Goal: Task Accomplishment & Management: Complete application form

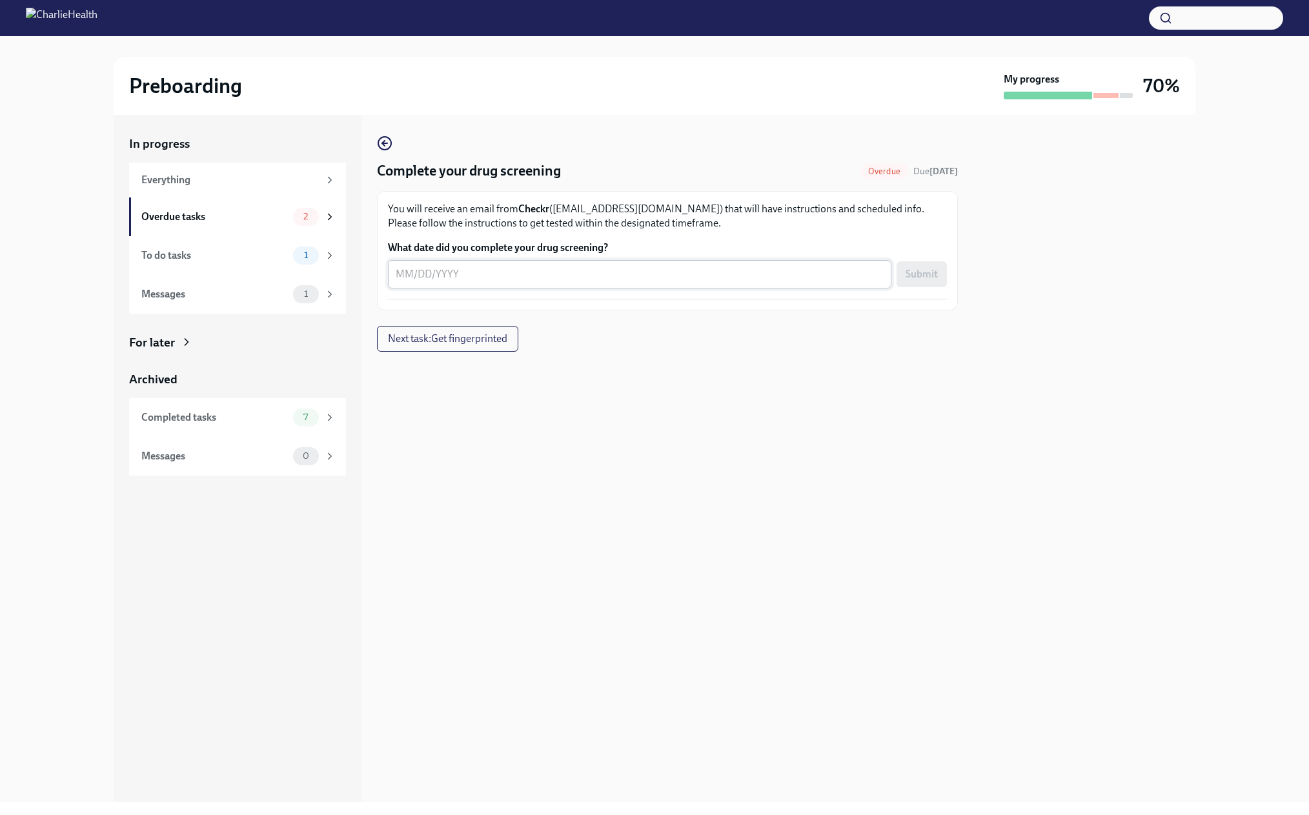
click at [390, 288] on div "x ​" at bounding box center [639, 274] width 503 height 28
click at [397, 282] on textarea "What date did you complete your drug screening?" at bounding box center [640, 273] width 488 height 15
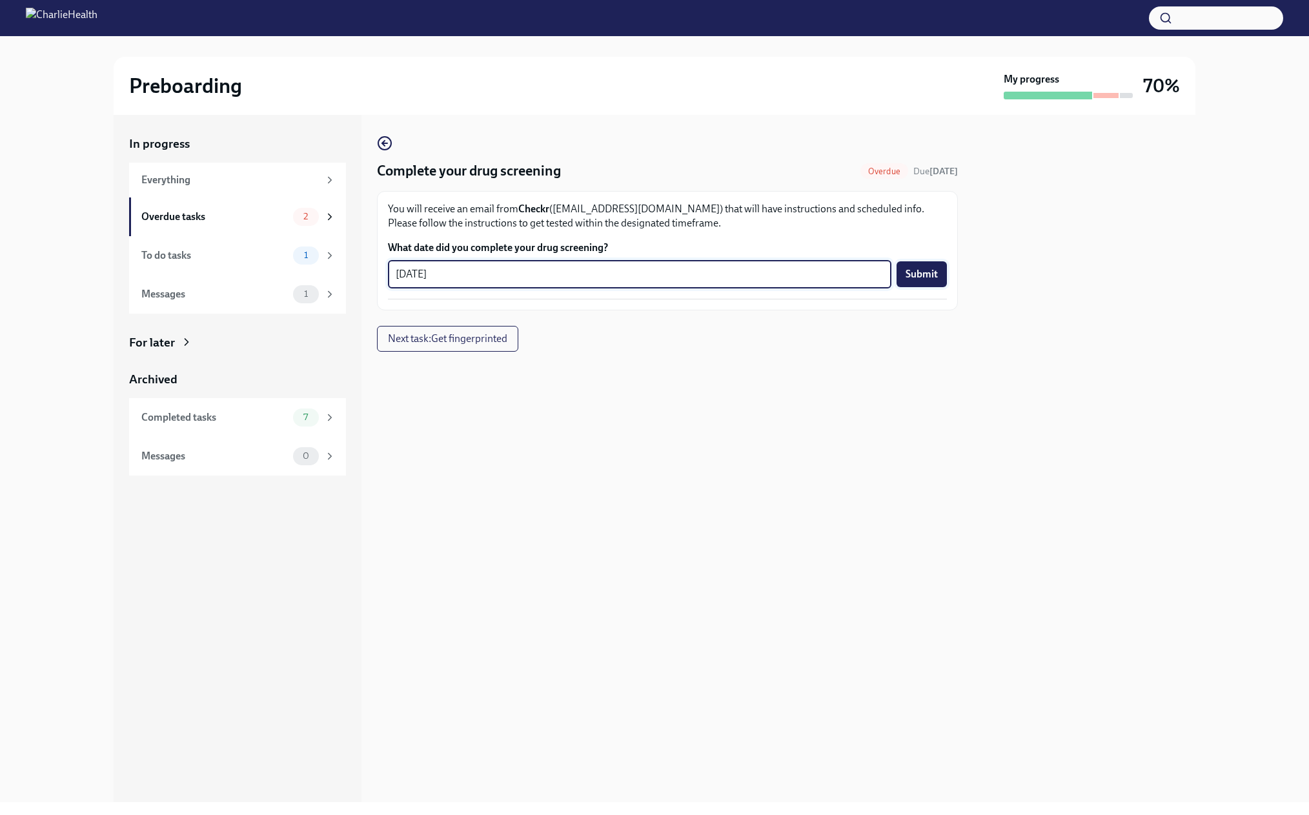
type textarea "[DATE]"
click at [932, 281] on span "Submit" at bounding box center [921, 274] width 32 height 13
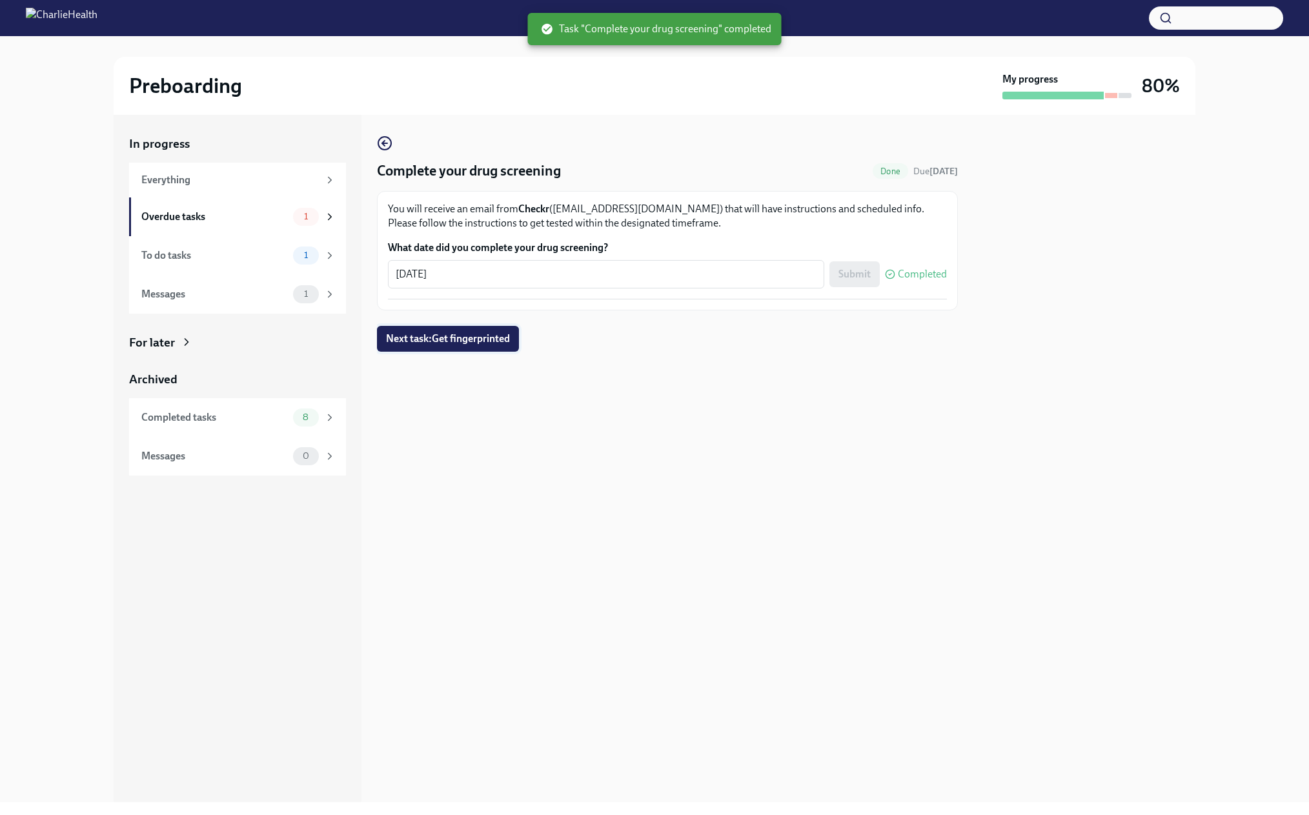
click at [456, 345] on span "Next task : Get fingerprinted" at bounding box center [448, 338] width 124 height 13
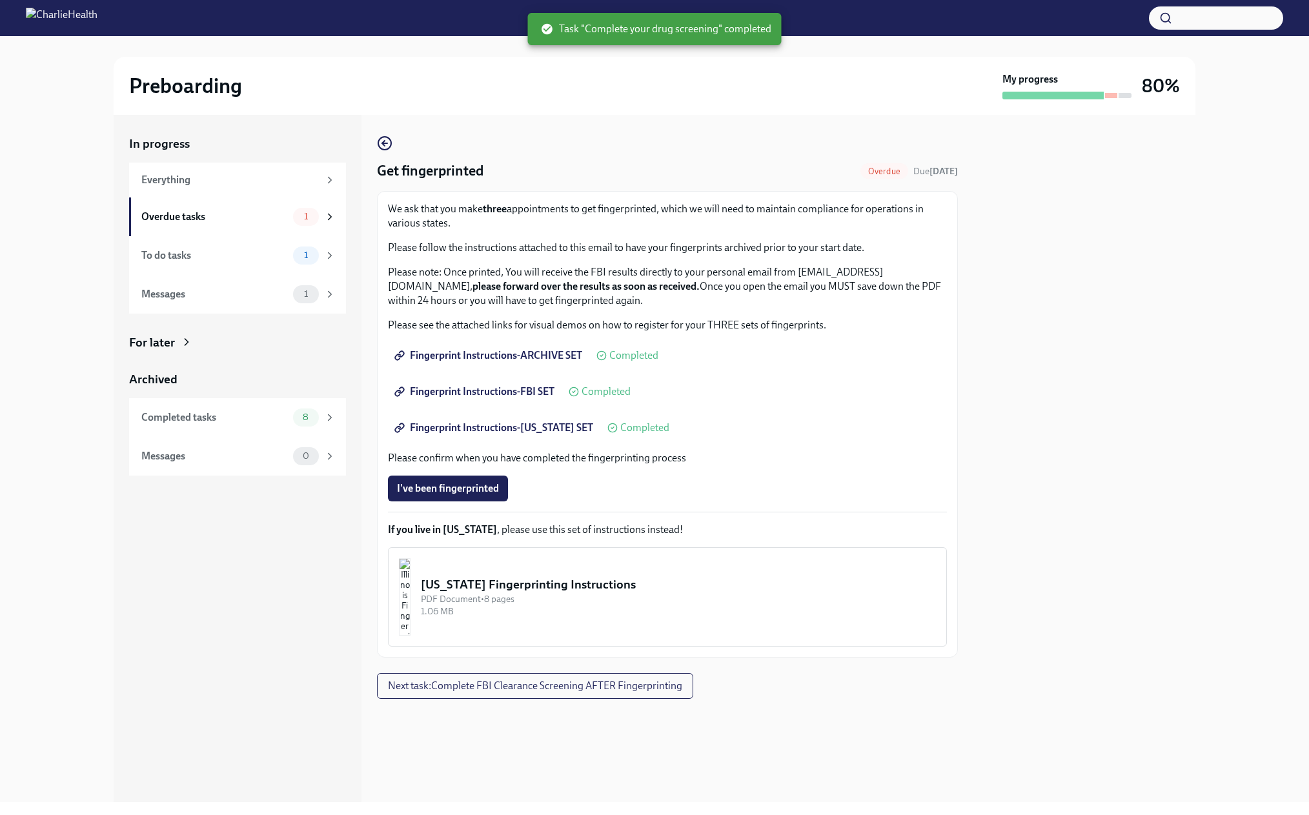
scroll to position [13, 0]
click at [433, 495] on span "I've been fingerprinted" at bounding box center [448, 488] width 102 height 13
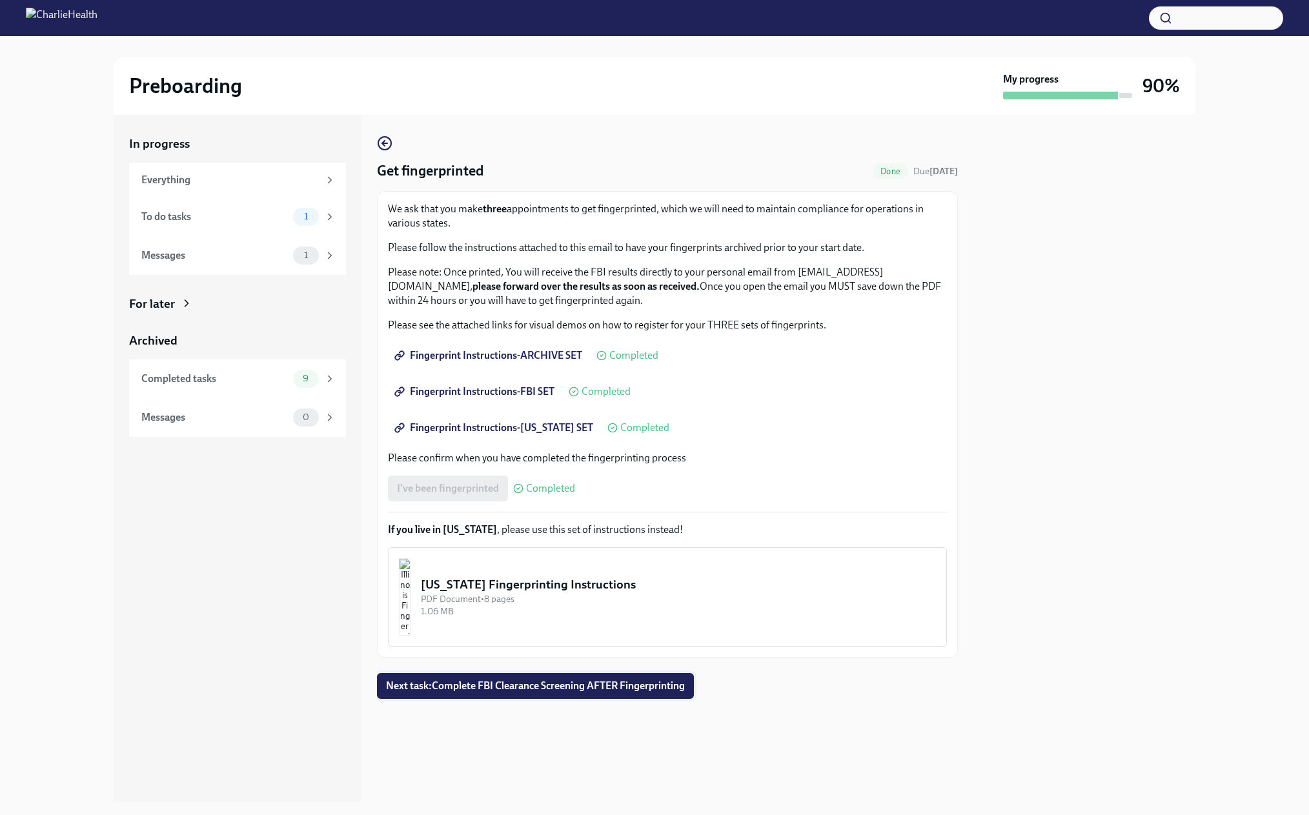
click at [525, 692] on span "Next task : Complete FBI Clearance Screening AFTER Fingerprinting" at bounding box center [535, 685] width 299 height 13
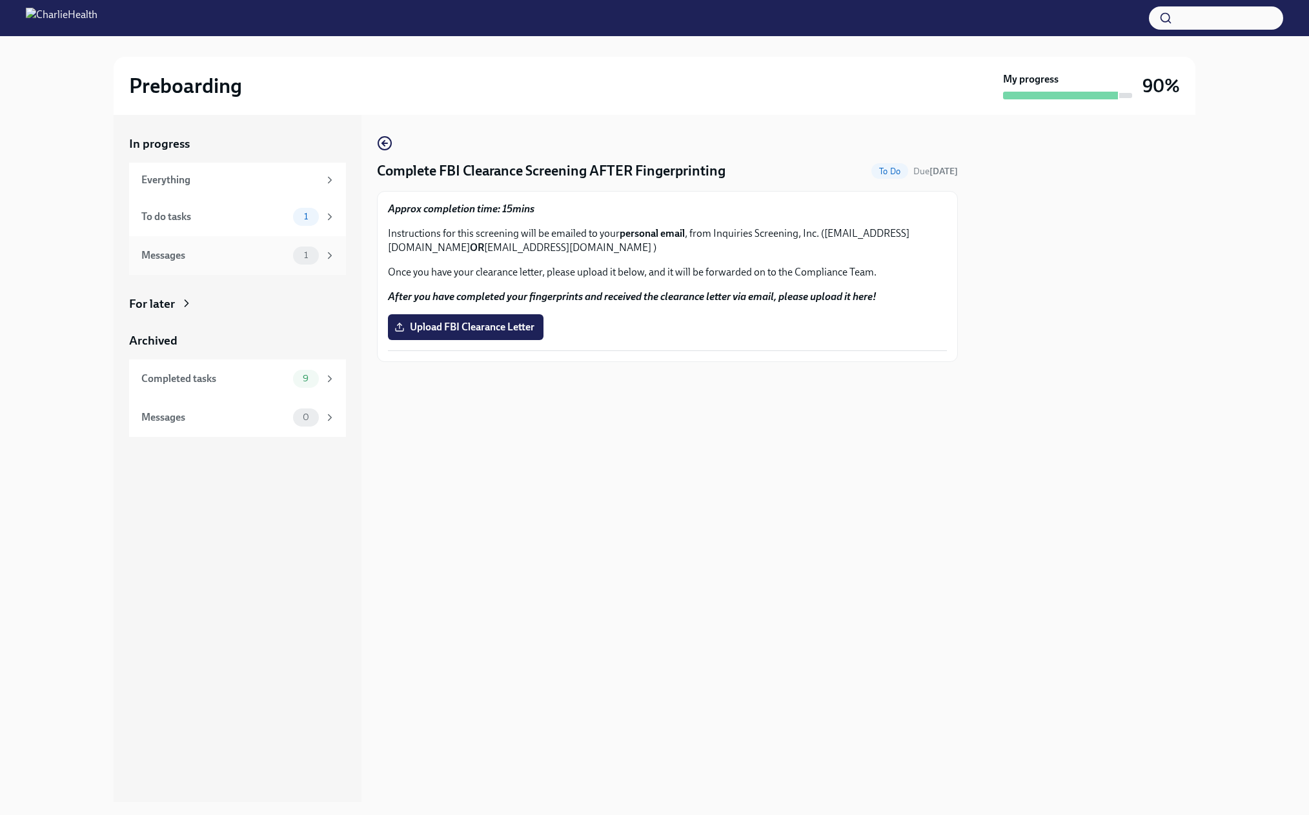
click at [200, 263] on div "Messages" at bounding box center [214, 255] width 146 height 14
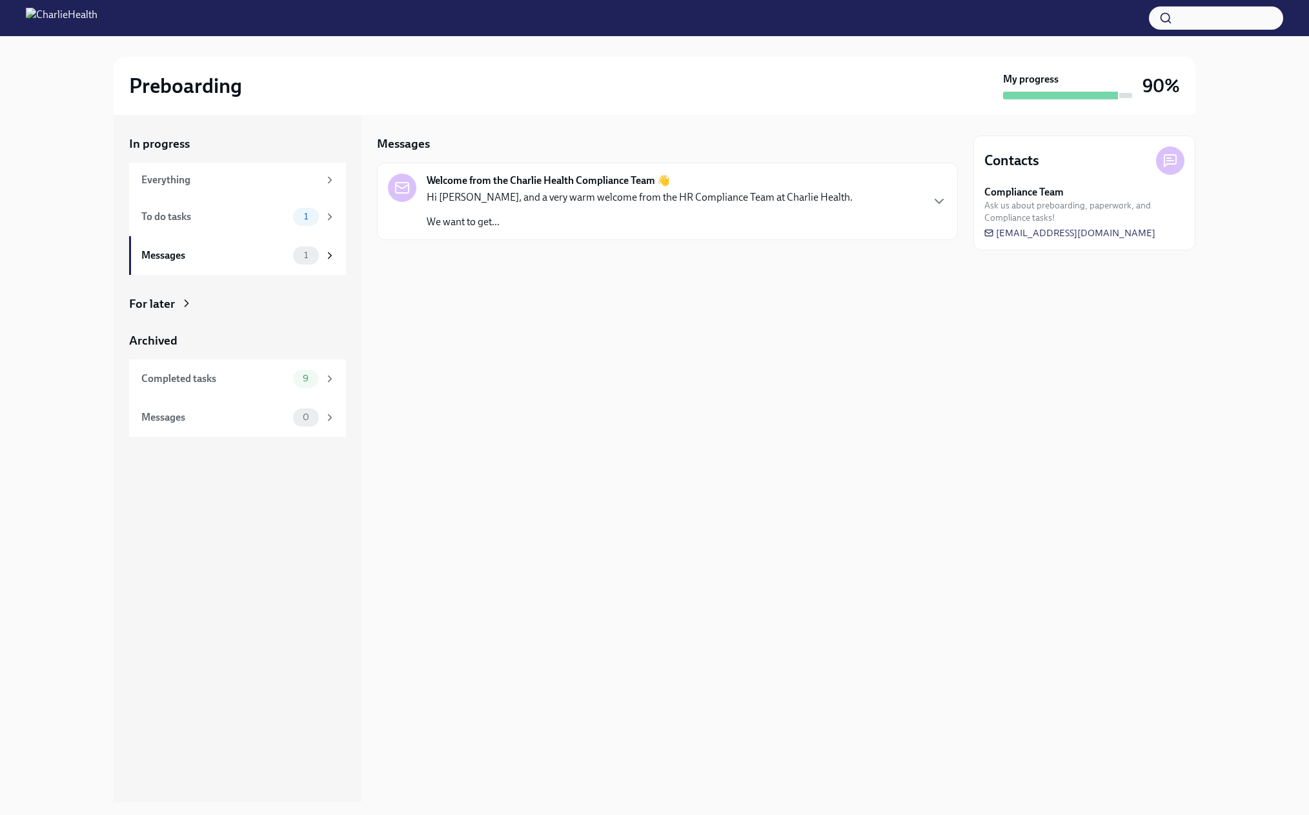
click at [938, 209] on icon "button" at bounding box center [938, 201] width 15 height 15
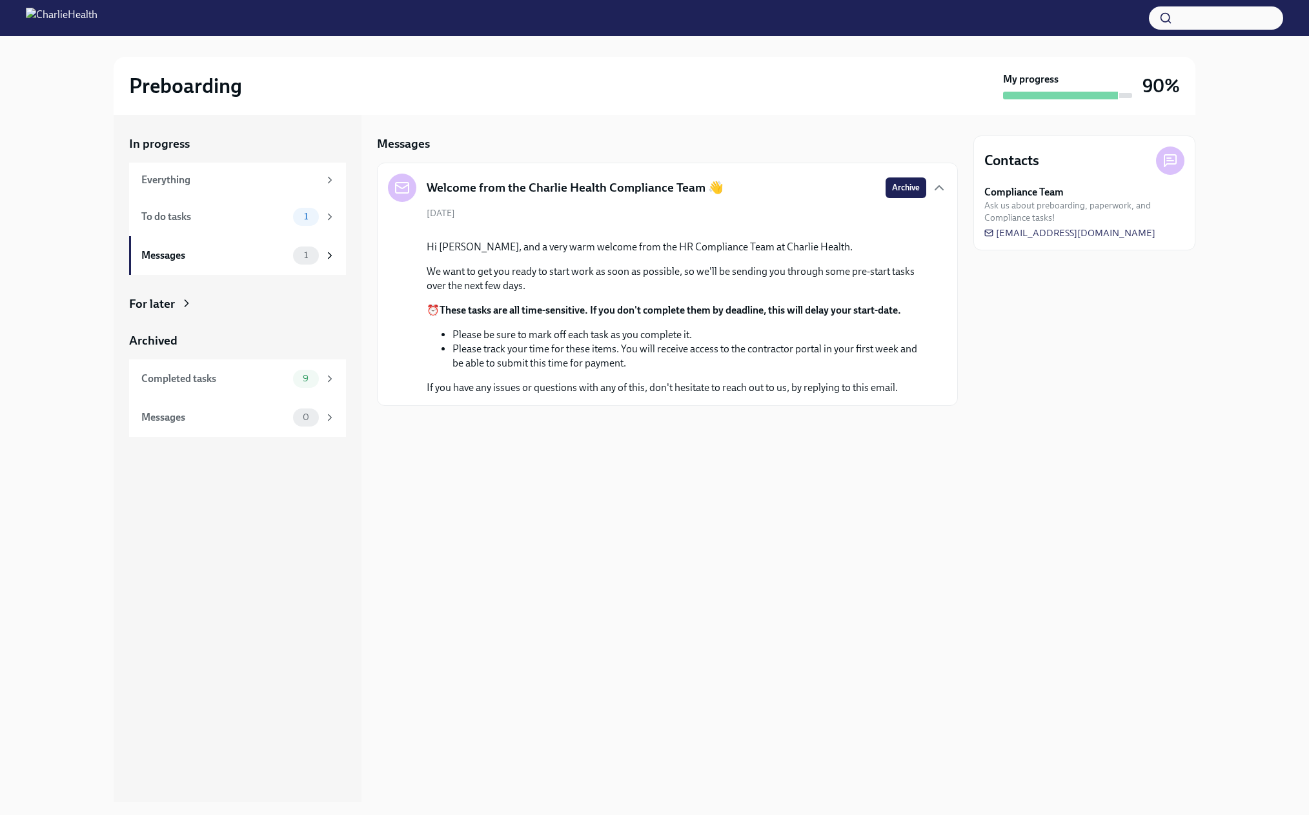
drag, startPoint x: 896, startPoint y: 197, endPoint x: 723, endPoint y: 208, distance: 173.2
click at [892, 194] on span "Archive" at bounding box center [906, 187] width 28 height 13
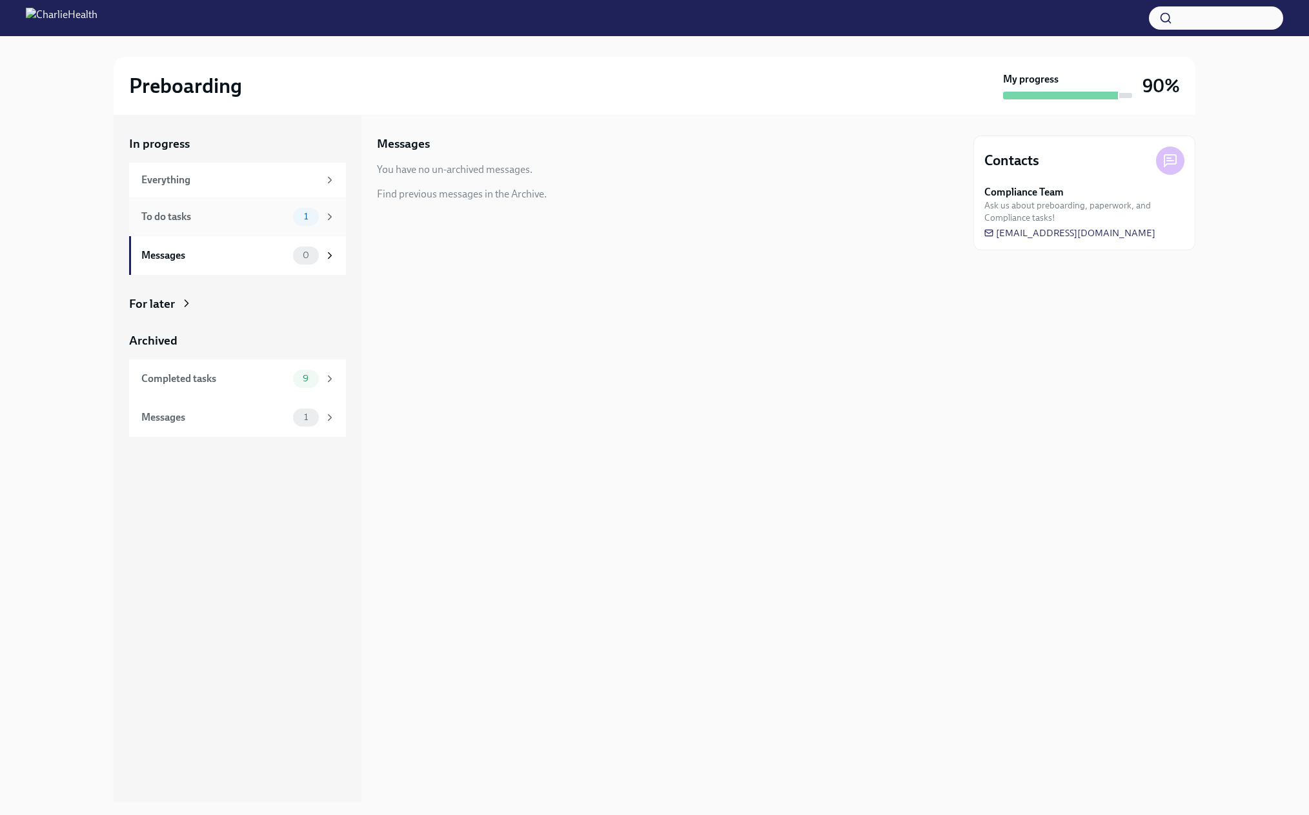
click at [201, 224] on div "To do tasks" at bounding box center [214, 217] width 146 height 14
click at [594, 191] on h6 "Complete FBI Clearance Screening AFTER Fingerprinting" at bounding box center [663, 184] width 457 height 14
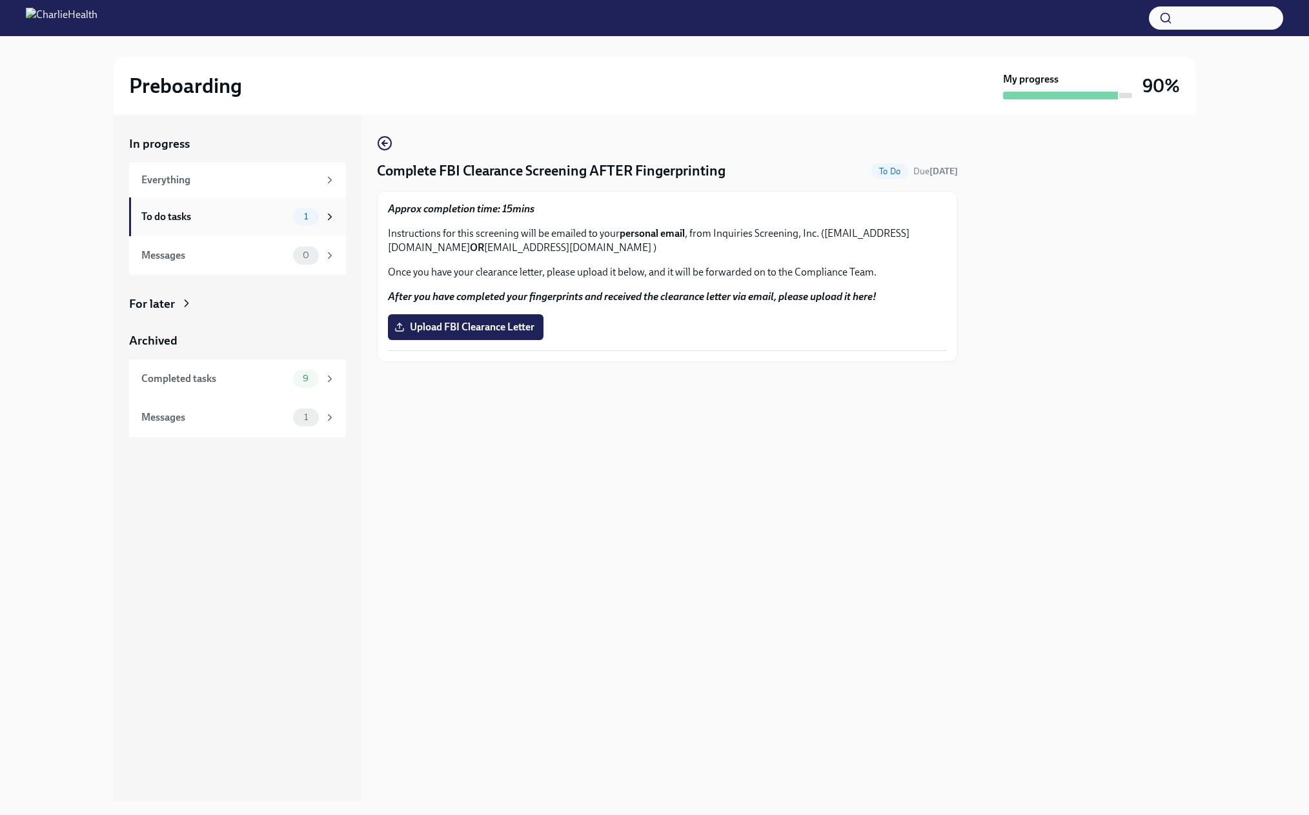
click at [293, 226] on div "1" at bounding box center [314, 217] width 43 height 18
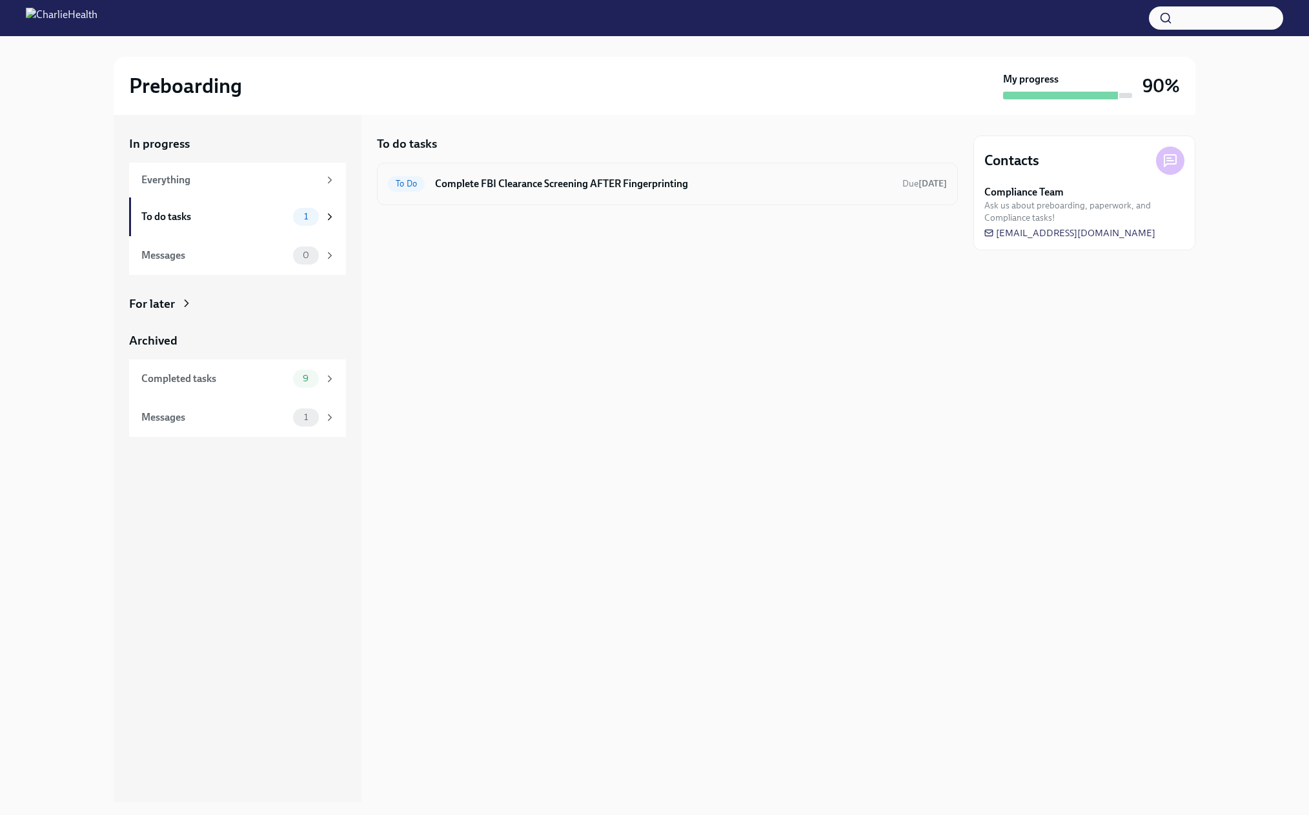
click at [430, 192] on div "To Do Complete FBI Clearance Screening AFTER Fingerprinting Due [DATE]" at bounding box center [667, 184] width 559 height 21
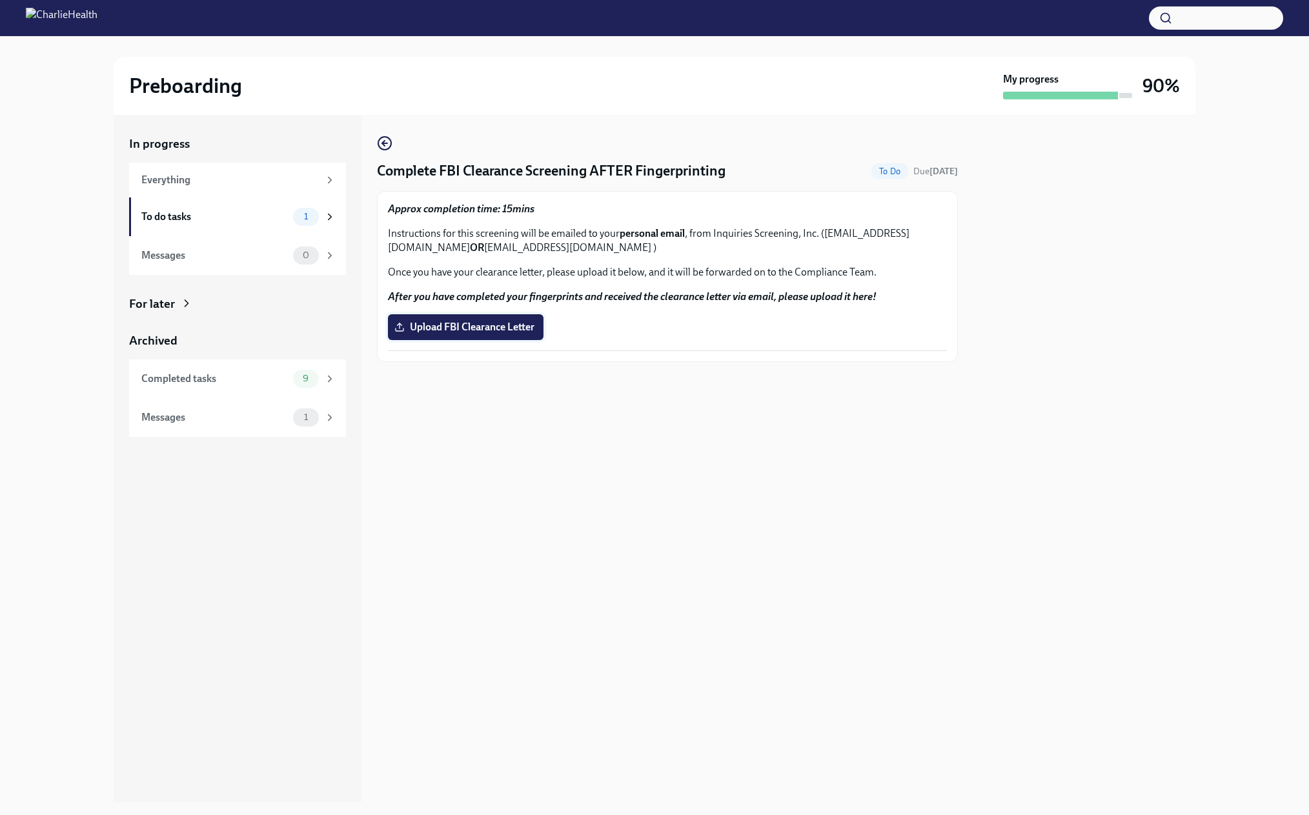
click at [440, 334] on span "Upload FBI Clearance Letter" at bounding box center [465, 327] width 137 height 13
click at [0, 0] on input "Upload FBI Clearance Letter" at bounding box center [0, 0] width 0 height 0
